Goal: Task Accomplishment & Management: Use online tool/utility

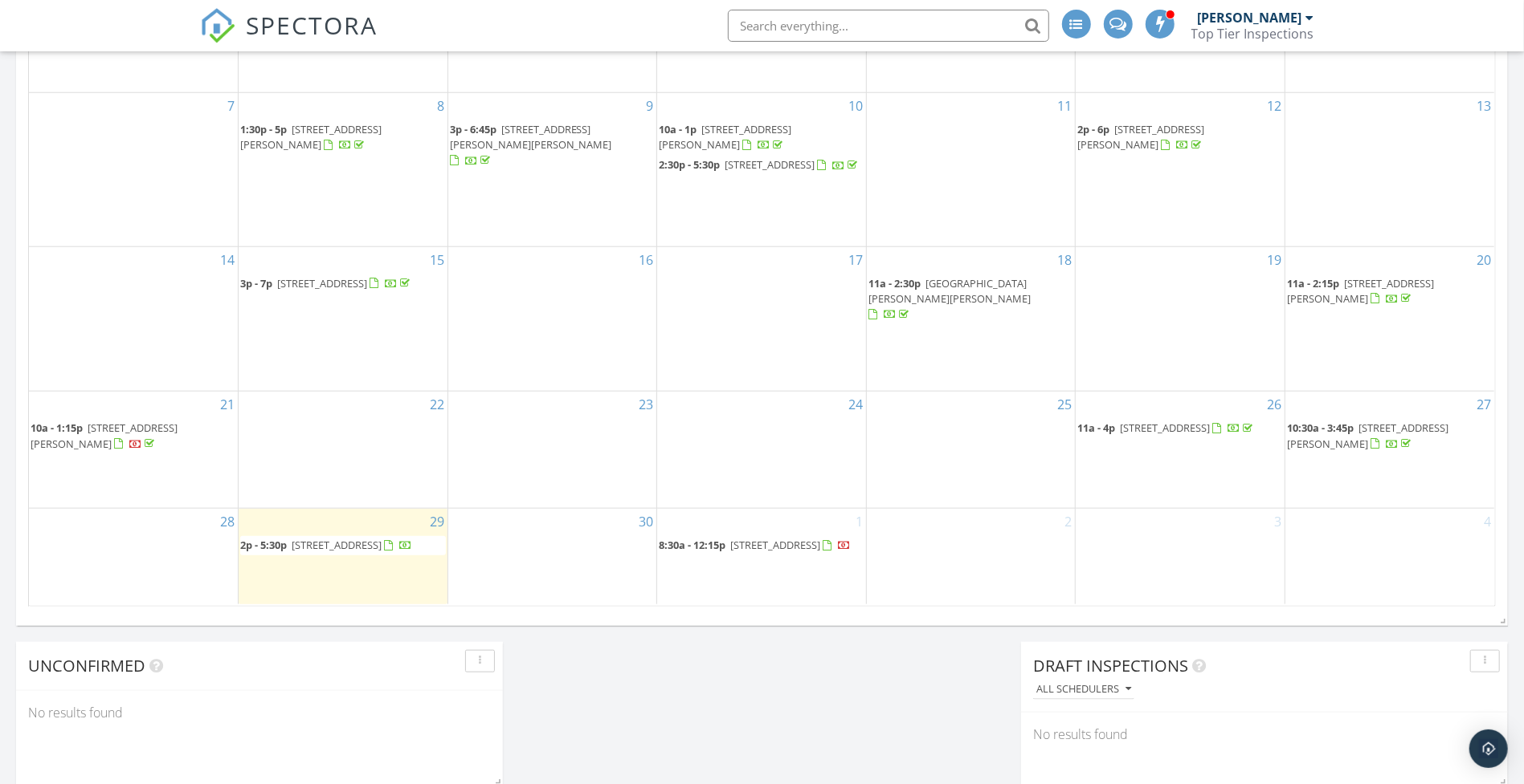
scroll to position [1090, 0]
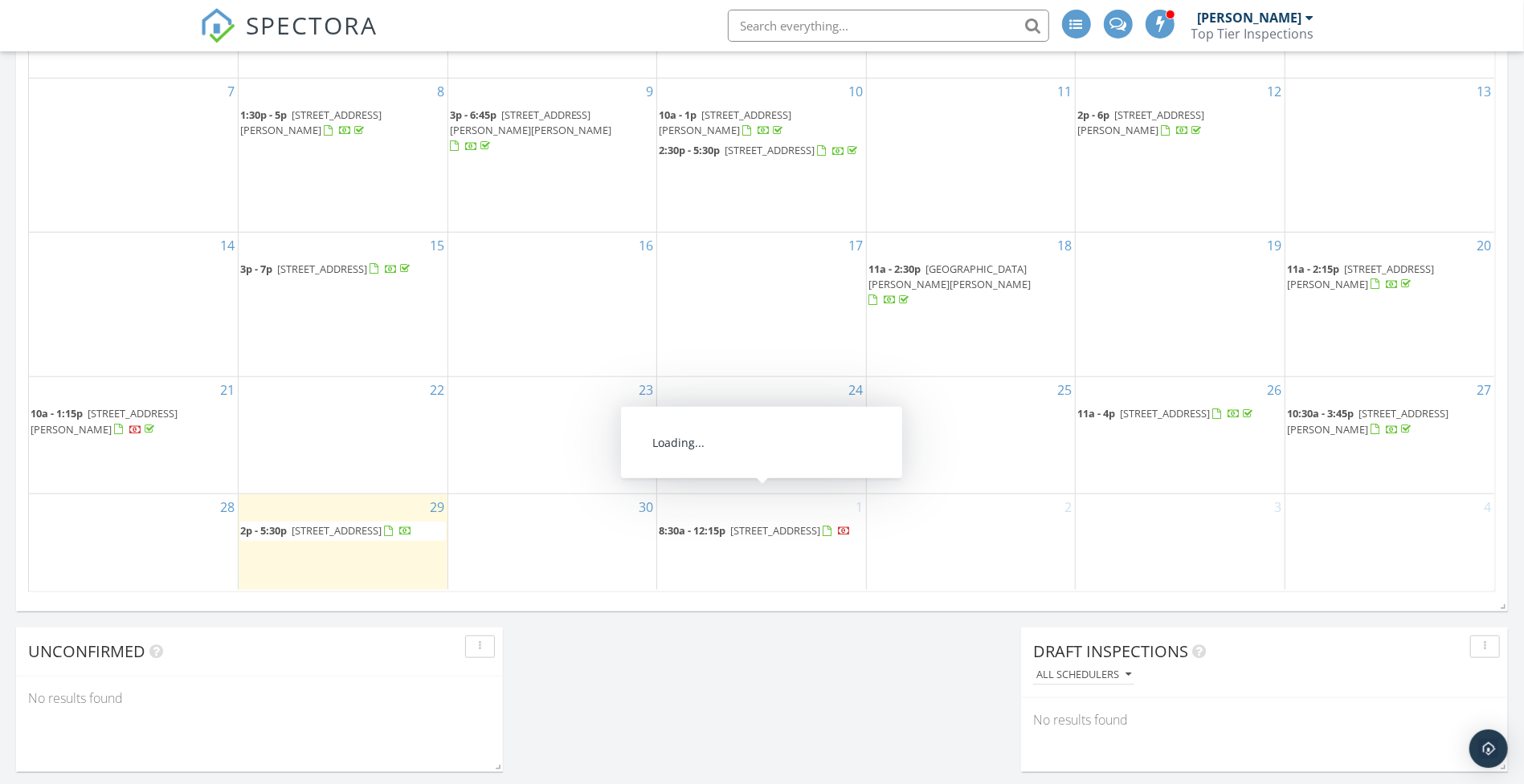
click at [771, 523] on span "4885 N Overlook Ave, Cincinnati 45238" at bounding box center [775, 531] width 90 height 15
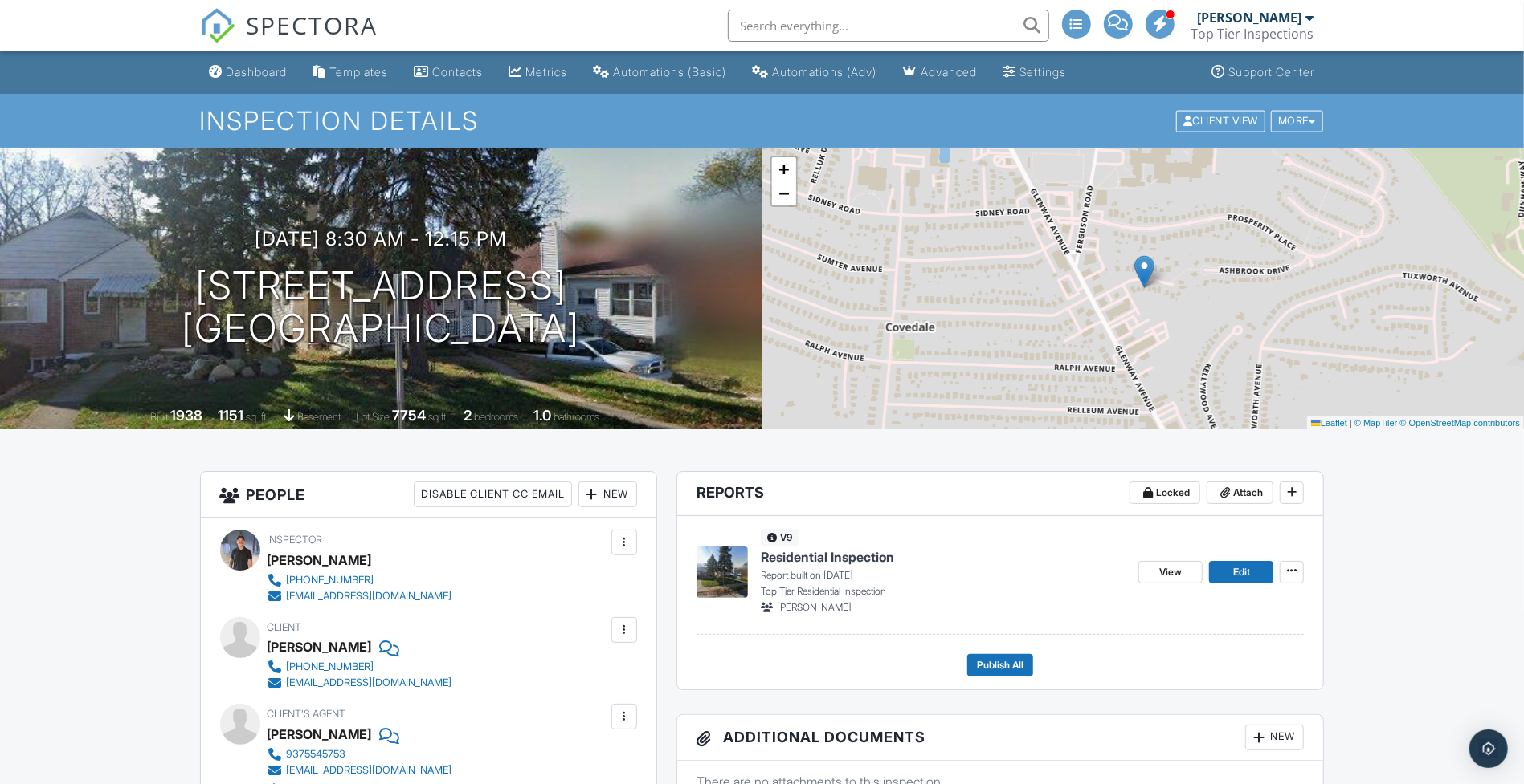
click at [367, 68] on div "Templates" at bounding box center [360, 71] width 59 height 14
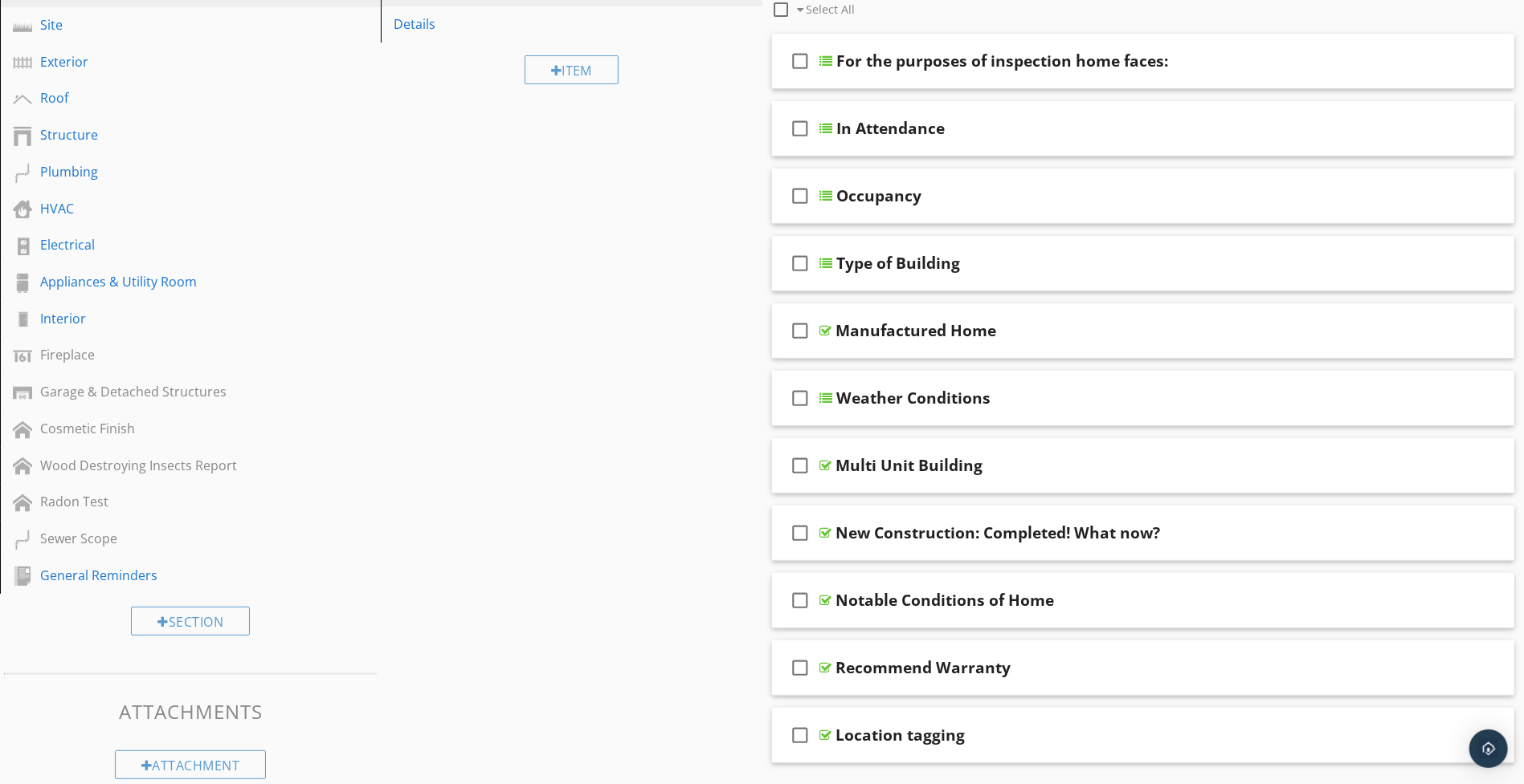
scroll to position [236, 0]
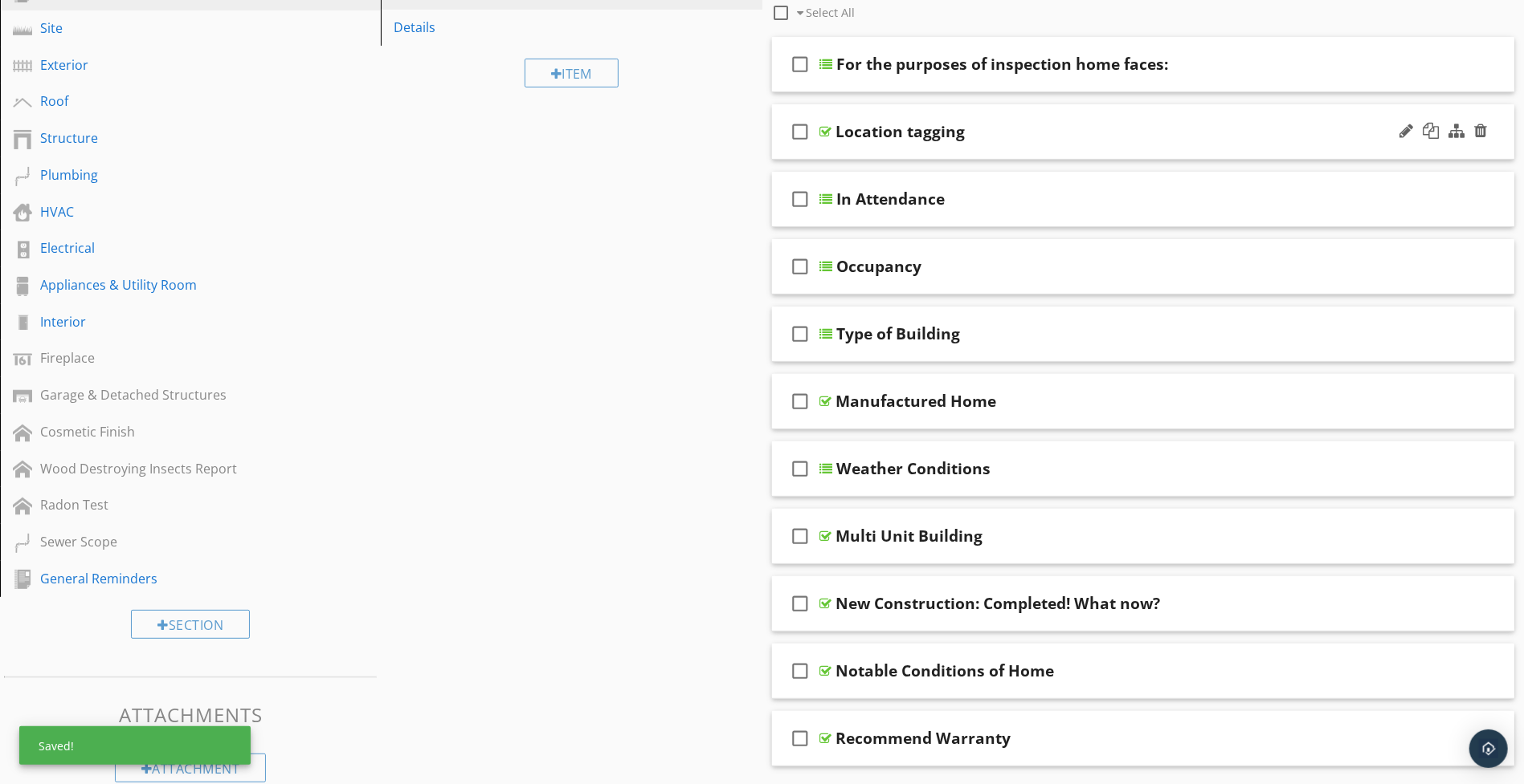
click at [779, 146] on div "check_box_outline_blank Location tagging" at bounding box center [1143, 132] width 743 height 56
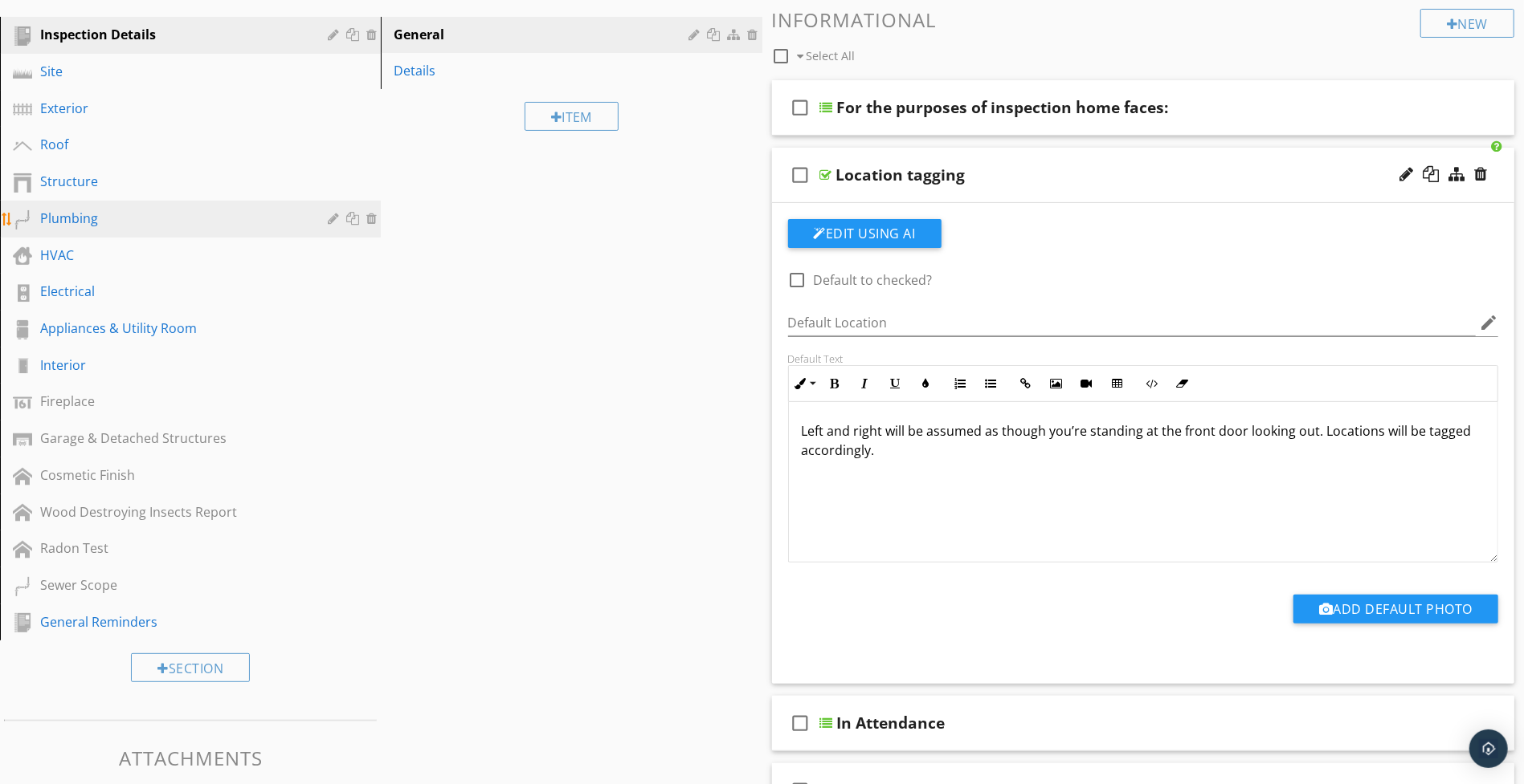
scroll to position [197, 0]
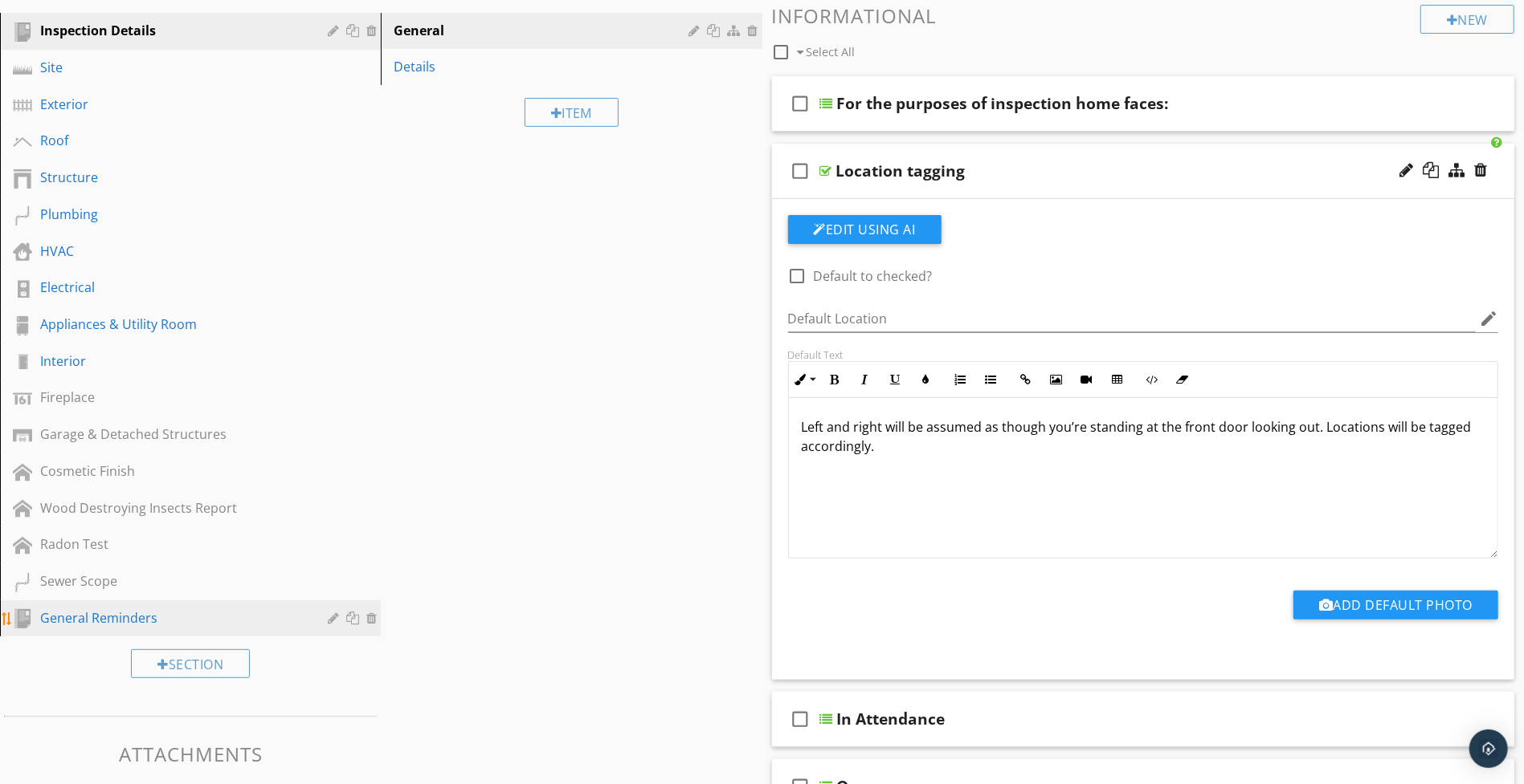
click at [81, 608] on div "General Reminders" at bounding box center [172, 618] width 265 height 19
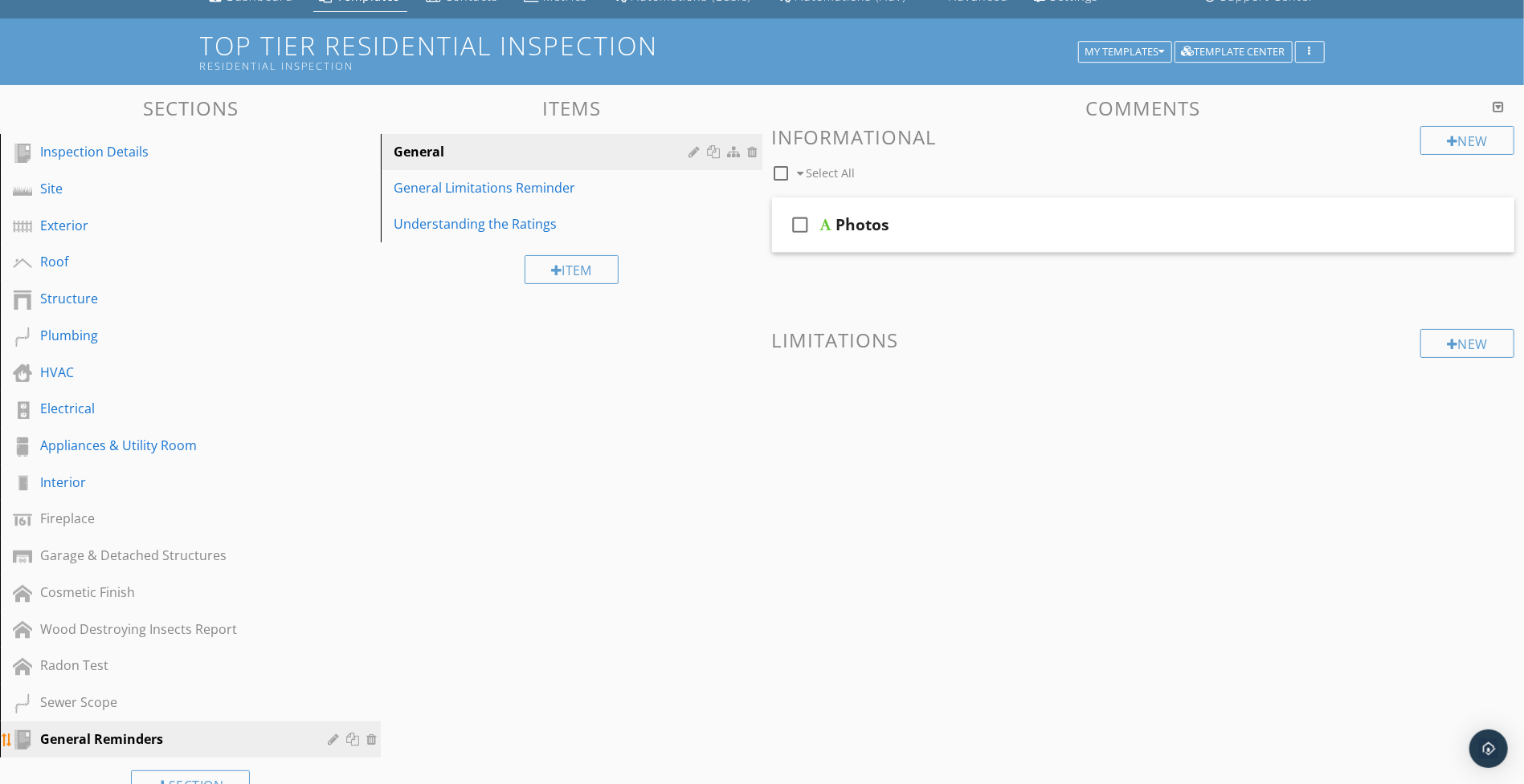
scroll to position [66, 0]
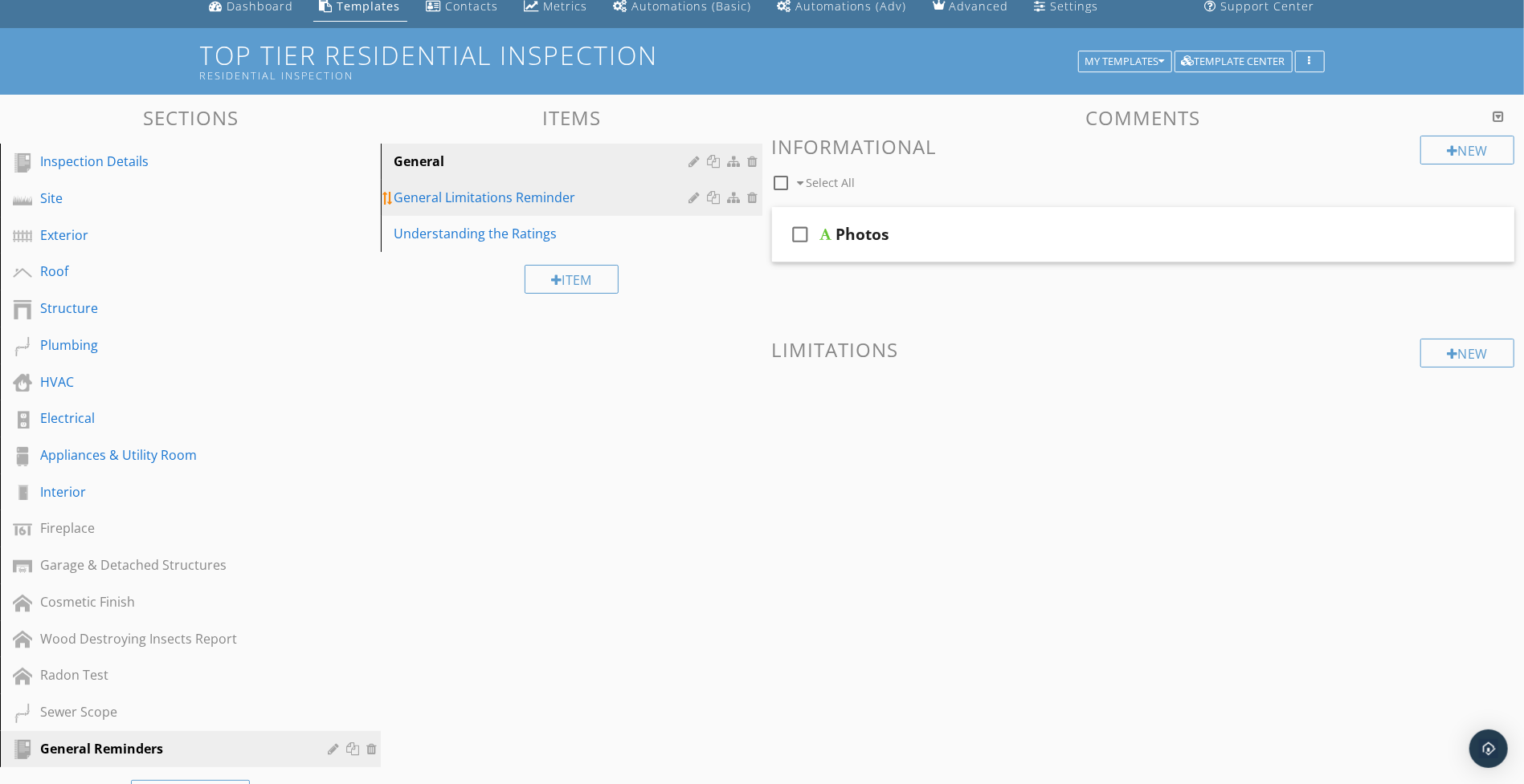
click at [425, 194] on div "General Limitations Reminder" at bounding box center [543, 197] width 299 height 19
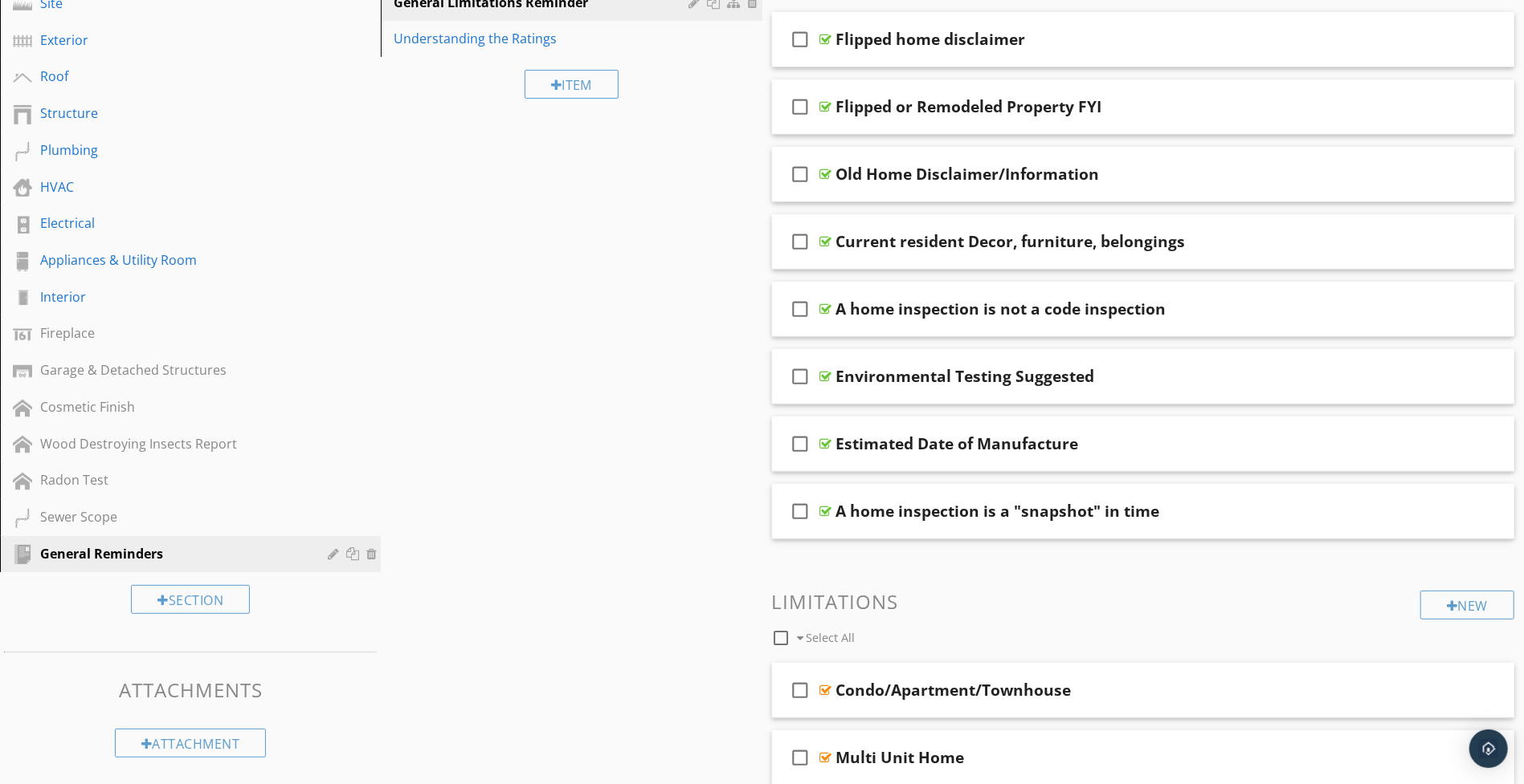
scroll to position [26, 0]
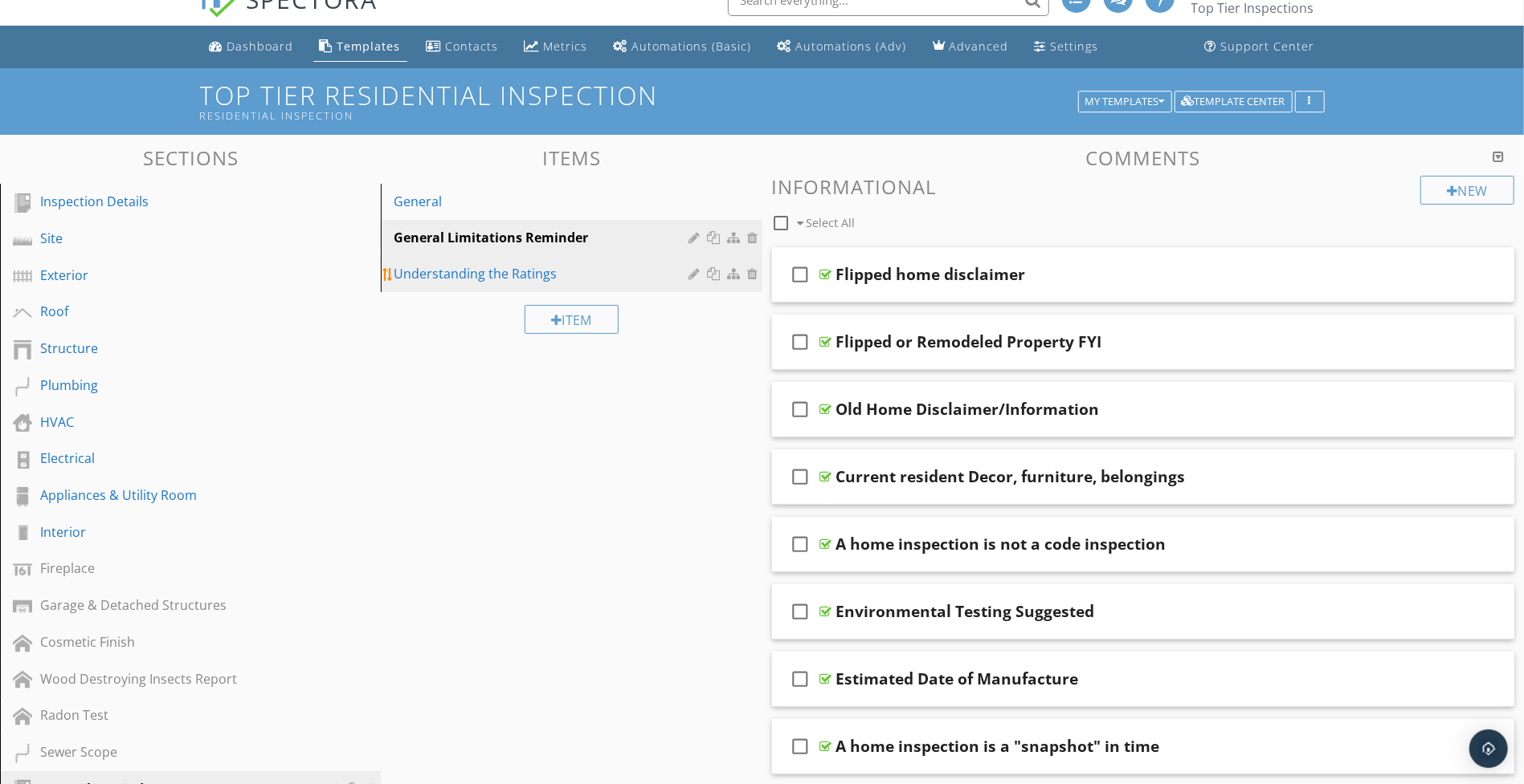
click at [444, 285] on link "Understanding the Ratings" at bounding box center [573, 274] width 376 height 36
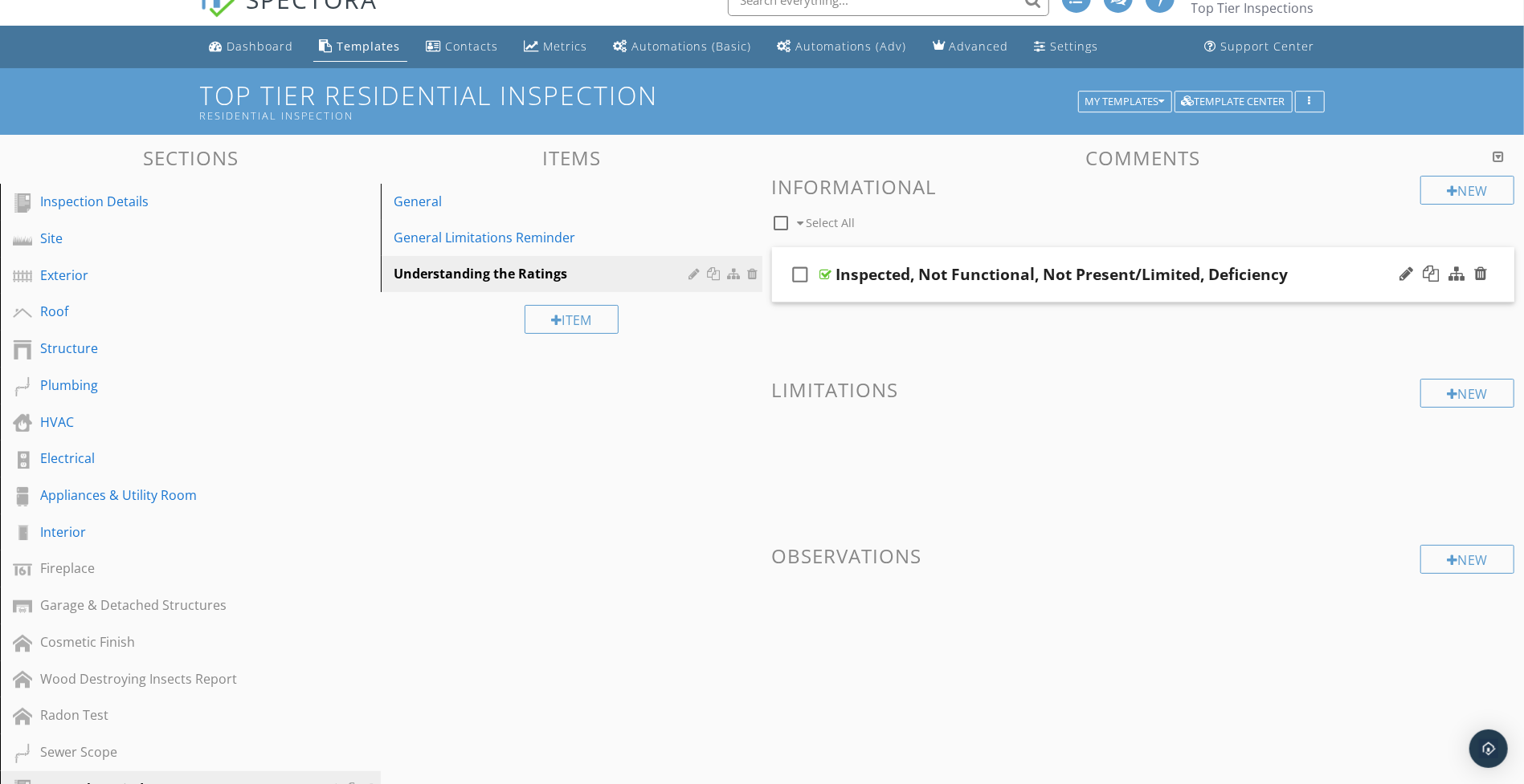
click at [875, 298] on div "check_box_outline_blank Inspected, Not Functional, Not Present/Limited, Deficie…" at bounding box center [1143, 274] width 743 height 56
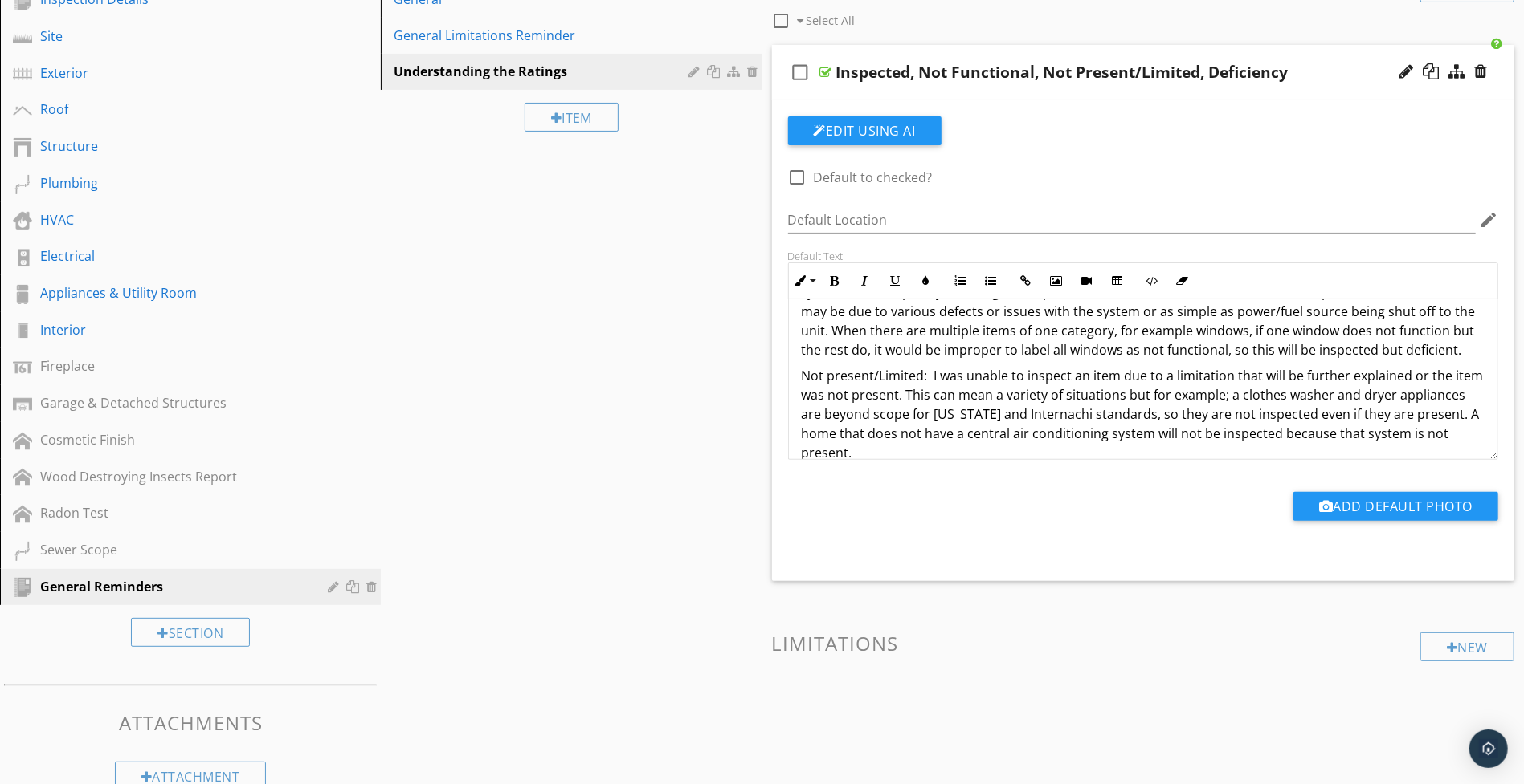
scroll to position [102, 0]
